Goal: Connect with others: Connect with others

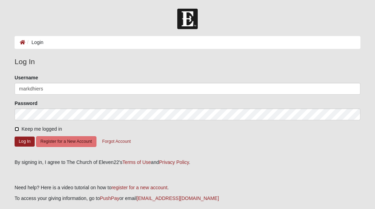
click at [17, 131] on input "Keep me logged in" at bounding box center [17, 129] width 5 height 5
checkbox input "true"
click at [25, 145] on button "Log In" at bounding box center [25, 142] width 20 height 10
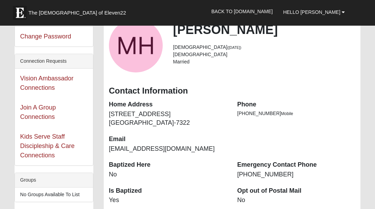
scroll to position [46, 0]
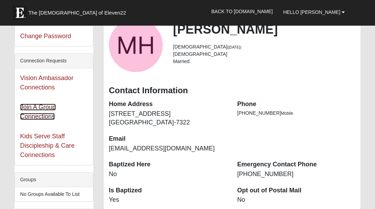
click at [46, 119] on link "Join A Group Connections" at bounding box center [38, 112] width 36 height 16
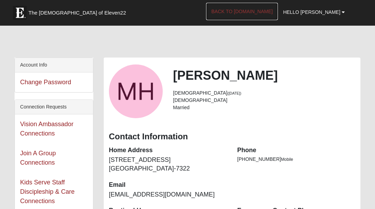
click at [275, 10] on link "Back to [DOMAIN_NAME]" at bounding box center [242, 11] width 72 height 17
